Goal: Task Accomplishment & Management: Manage account settings

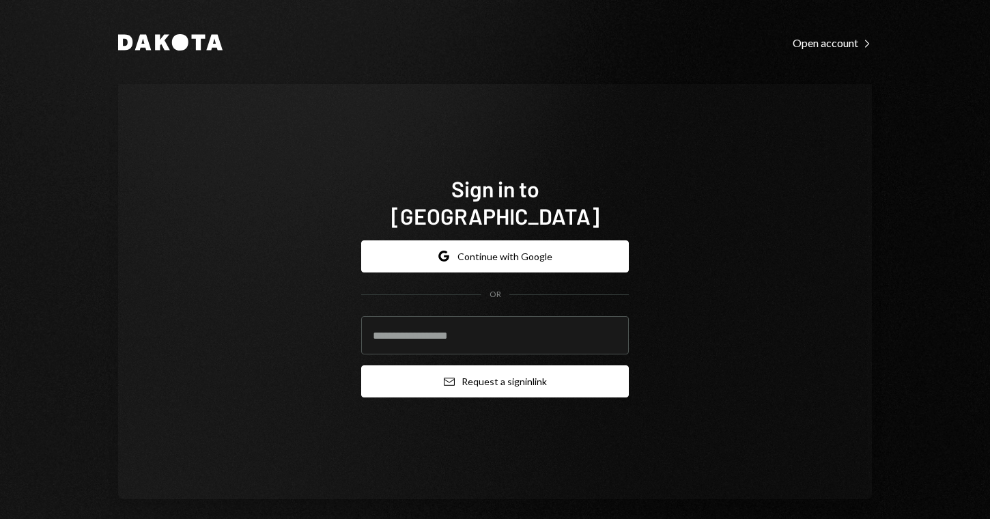
type input "**********"
click at [476, 377] on button "Email Request a sign in link" at bounding box center [495, 381] width 268 height 32
